Goal: Obtain resource: Download file/media

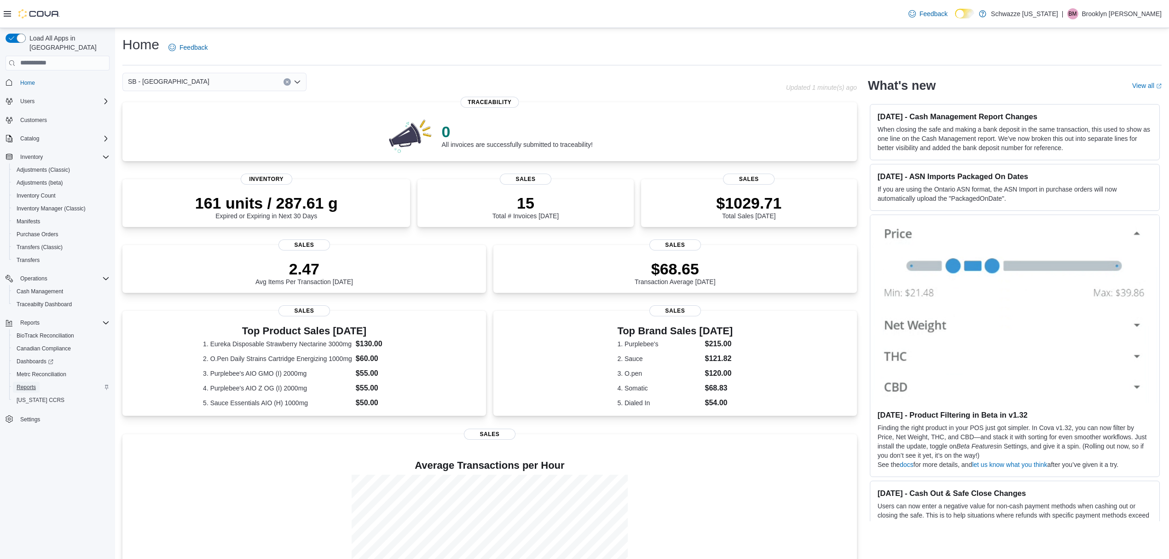
click at [33, 383] on span "Reports" at bounding box center [26, 386] width 19 height 7
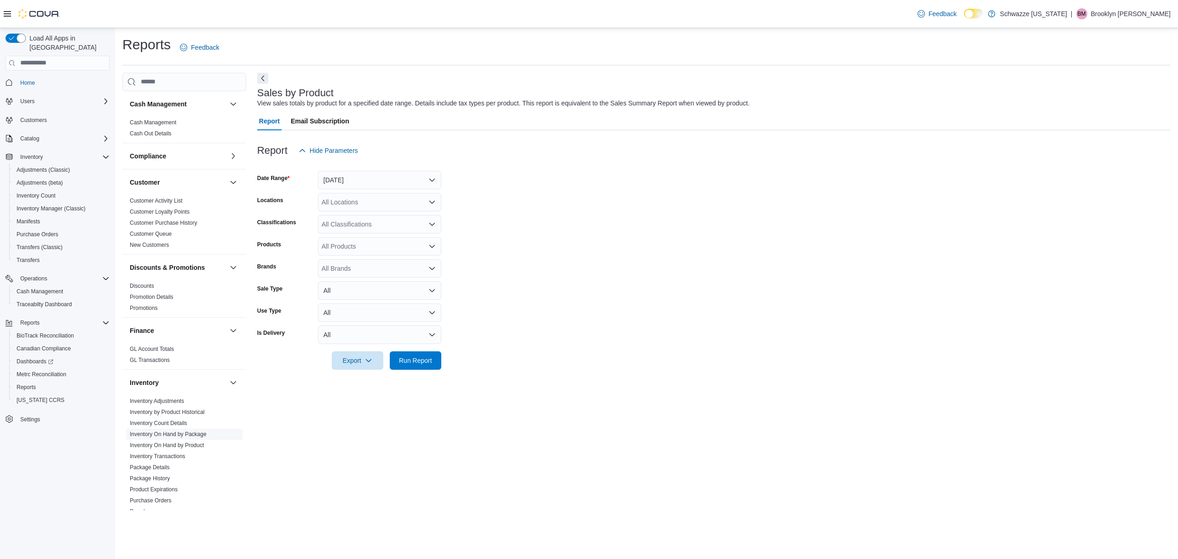
click at [191, 437] on link "Inventory On Hand by Package" at bounding box center [168, 434] width 77 height 6
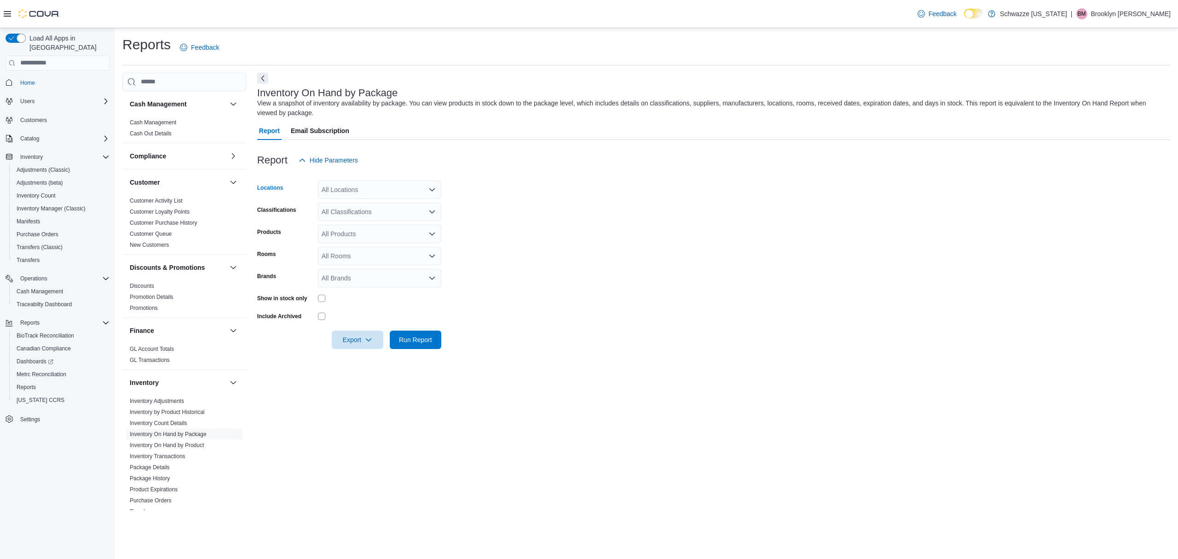
drag, startPoint x: 356, startPoint y: 183, endPoint x: 358, endPoint y: 193, distance: 10.2
click at [356, 191] on div "All Locations" at bounding box center [379, 189] width 123 height 18
type input "**"
click at [371, 209] on span "SB - Belmar" at bounding box center [382, 205] width 81 height 9
click at [669, 220] on form "Locations SB - Belmar Combo box. Selected. SB - Belmar. Press Backspace to dele…" at bounding box center [714, 258] width 914 height 179
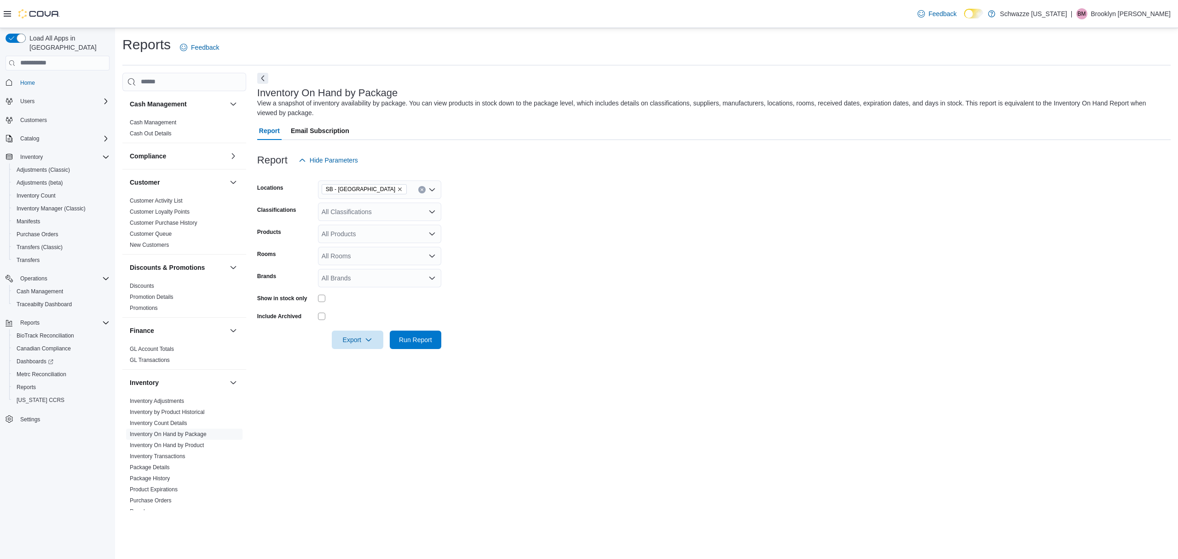
click at [367, 205] on div "All Classifications" at bounding box center [379, 211] width 123 height 18
drag, startPoint x: 370, startPoint y: 238, endPoint x: 696, endPoint y: 260, distance: 326.5
click at [372, 239] on span "REC - Flower" at bounding box center [357, 240] width 39 height 9
click at [696, 260] on form "Locations SB - Belmar Classifications REC - Flower Products All Products Rooms …" at bounding box center [714, 258] width 914 height 179
click at [328, 291] on div at bounding box center [379, 298] width 123 height 14
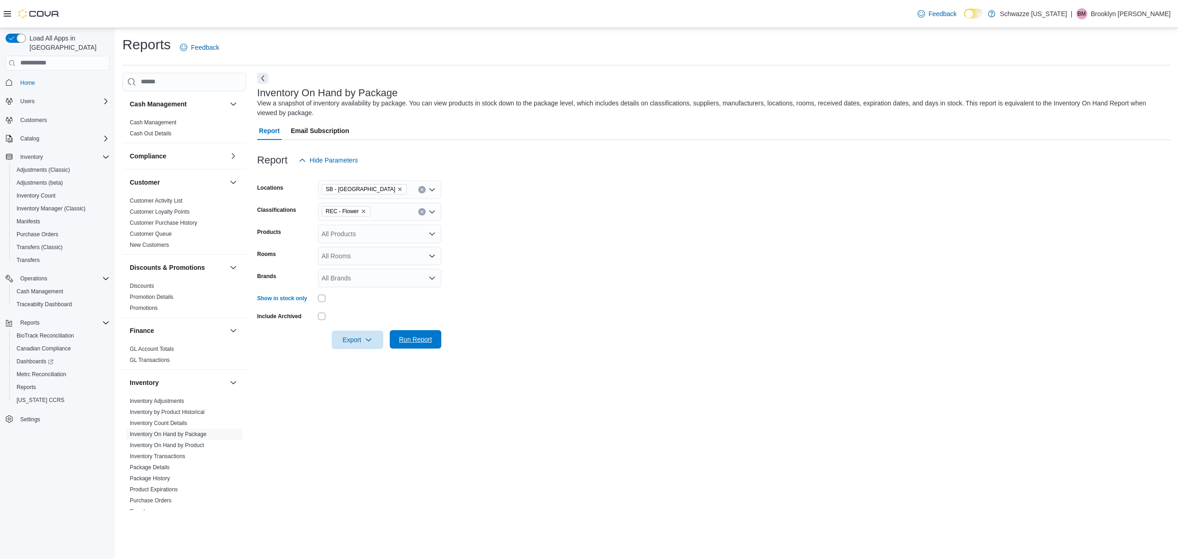
click at [421, 338] on span "Run Report" at bounding box center [415, 339] width 33 height 9
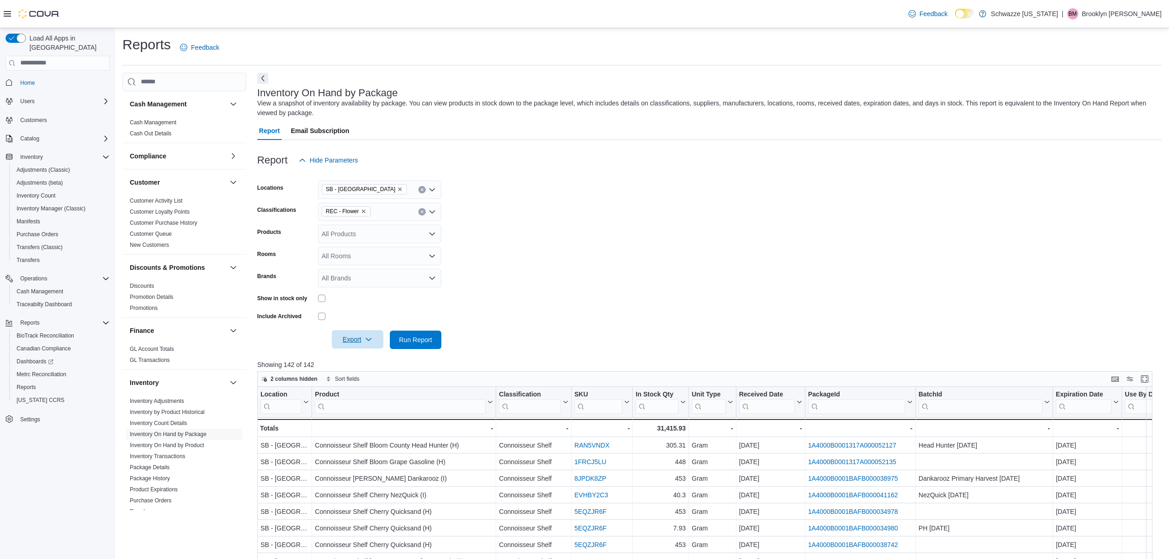
click at [360, 335] on span "Export" at bounding box center [357, 339] width 40 height 18
click at [368, 358] on span "Export to Excel" at bounding box center [358, 357] width 41 height 7
